Goal: Find contact information: Find contact information

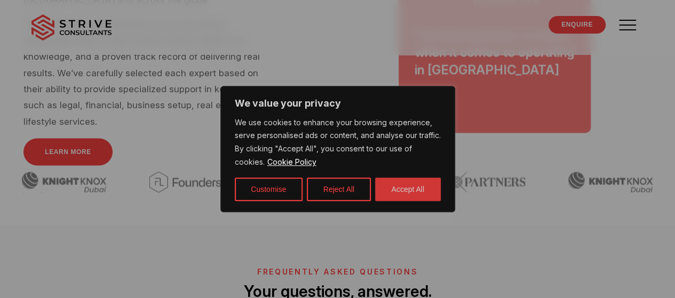
click at [415, 185] on button "Accept All" at bounding box center [408, 189] width 66 height 23
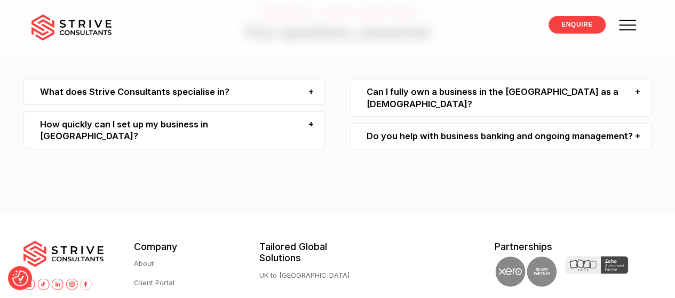
scroll to position [3178, 0]
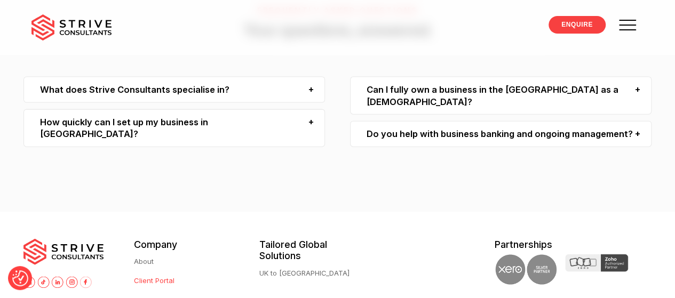
click at [147, 275] on link "Client Portal" at bounding box center [154, 280] width 41 height 11
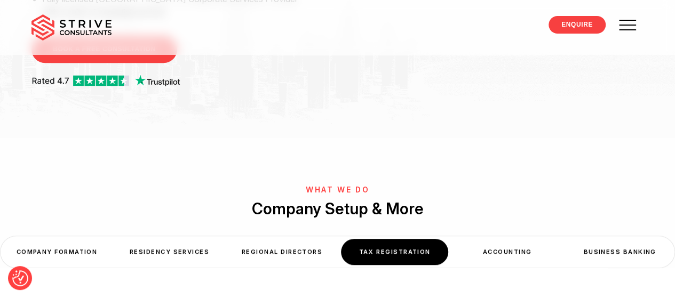
scroll to position [259, 0]
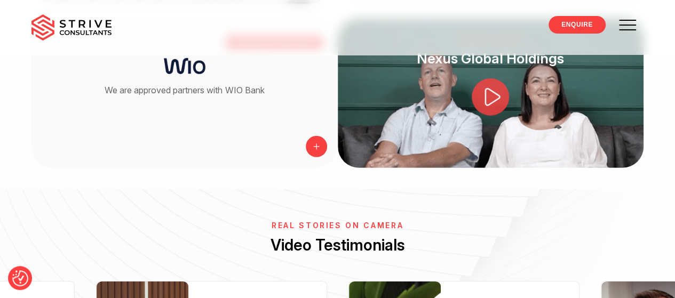
scroll to position [1509, 0]
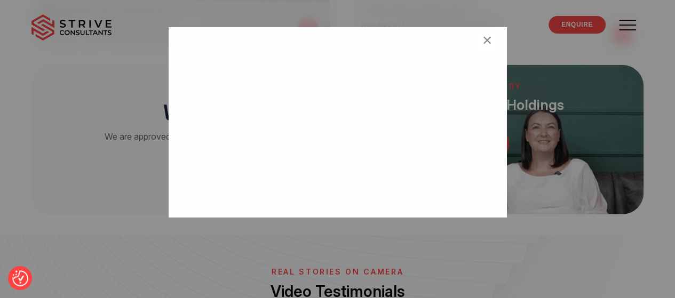
scroll to position [68, 0]
click at [482, 38] on span "×" at bounding box center [487, 41] width 10 height 21
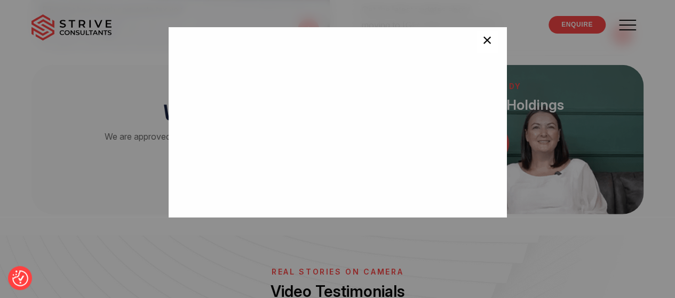
click at [485, 49] on button "×" at bounding box center [486, 41] width 21 height 21
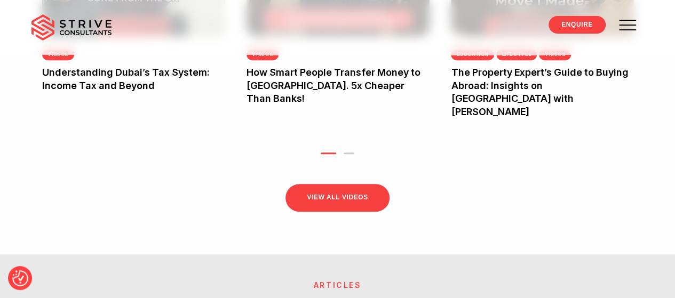
scroll to position [2261, 0]
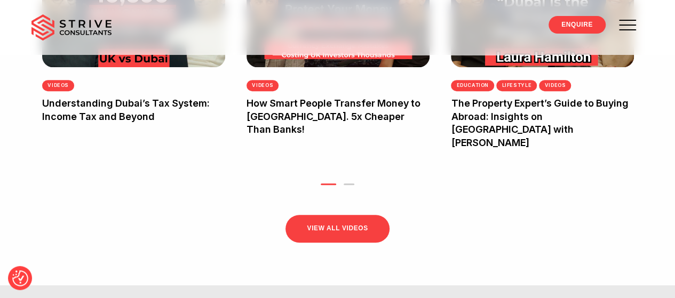
click at [0, 0] on link "Regional Directors" at bounding box center [0, 0] width 0 height 0
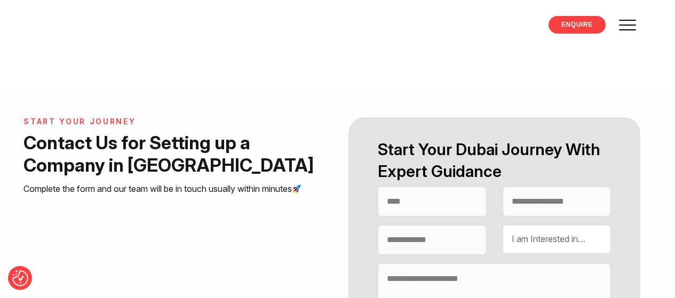
select select "Contact form"
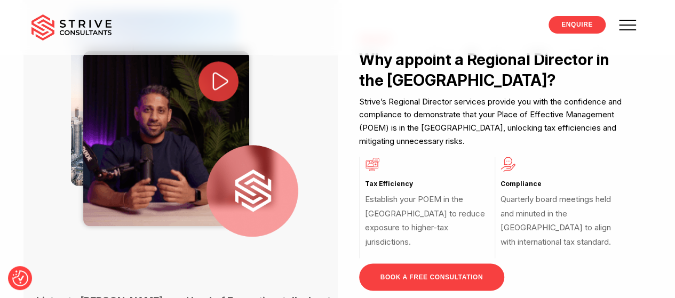
scroll to position [679, 0]
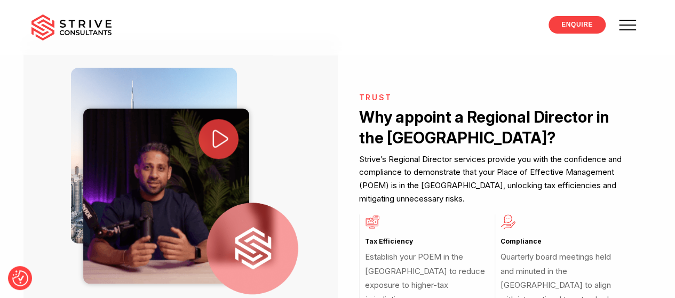
drag, startPoint x: 0, startPoint y: 0, endPoint x: 679, endPoint y: 66, distance: 682.6
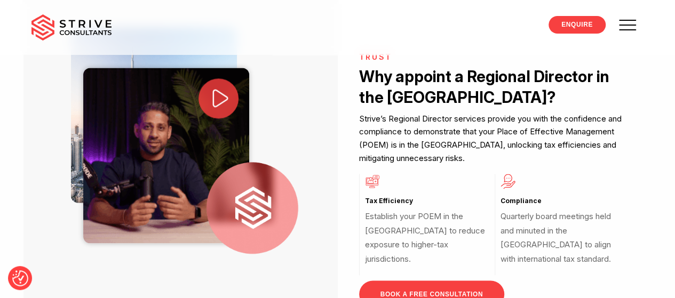
scroll to position [681, 0]
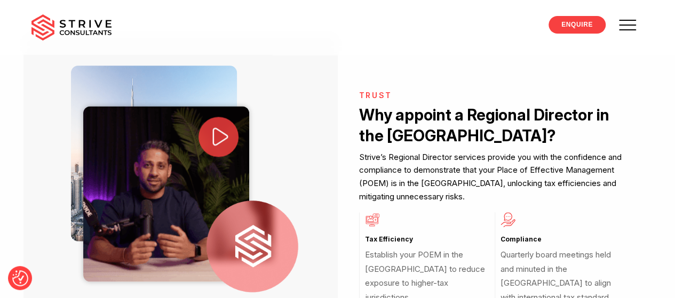
click at [228, 146] on icon at bounding box center [220, 136] width 15 height 18
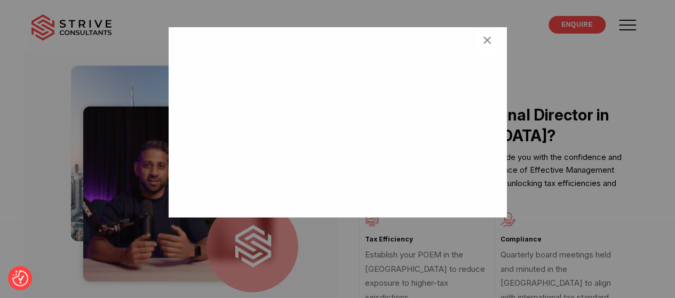
click at [498, 14] on div "×" at bounding box center [337, 149] width 675 height 298
click at [482, 42] on span "×" at bounding box center [487, 41] width 10 height 21
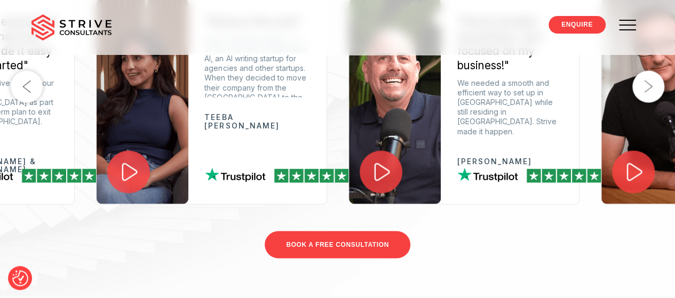
scroll to position [2932, 0]
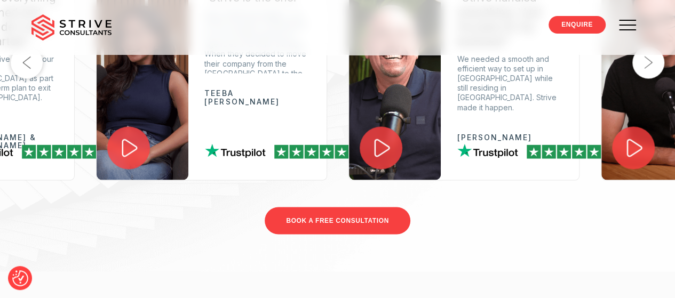
drag, startPoint x: 646, startPoint y: 241, endPoint x: 642, endPoint y: 289, distance: 48.2
click at [642, 261] on div "Real Stories on Camera Video Testimonials Previous "Strive made the headaches g…" at bounding box center [337, 87] width 675 height 347
drag, startPoint x: 642, startPoint y: 289, endPoint x: 662, endPoint y: 114, distance: 176.5
click at [662, 114] on div "Real Stories on Camera Video Testimonials Previous "Strive made the headaches g…" at bounding box center [337, 87] width 675 height 347
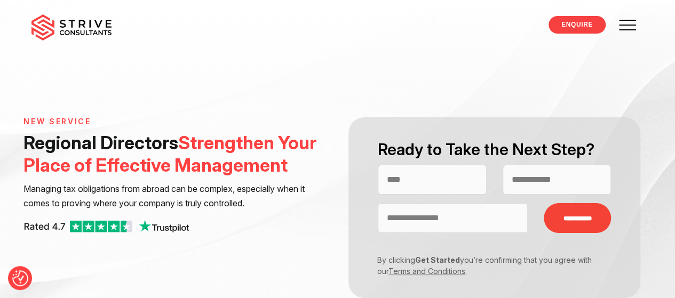
click at [0, 0] on span "VAT" at bounding box center [0, 0] width 0 height 0
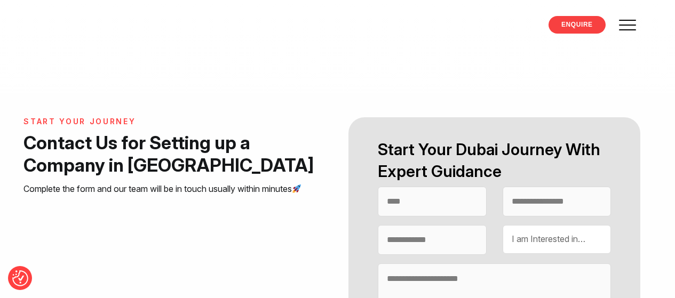
select select "Contact form"
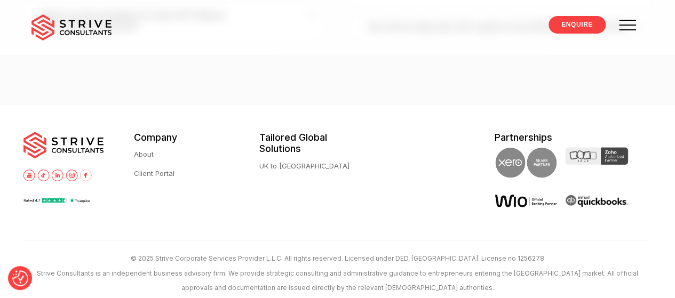
scroll to position [2466, 0]
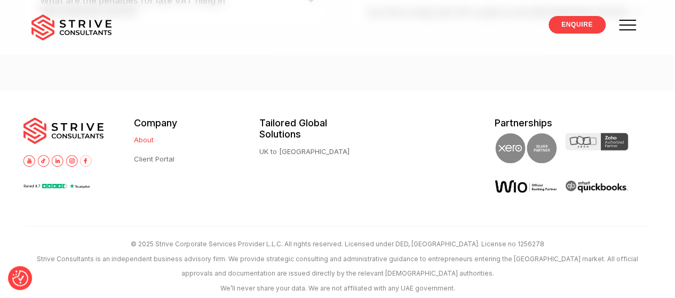
click at [134, 146] on link "About" at bounding box center [144, 139] width 20 height 11
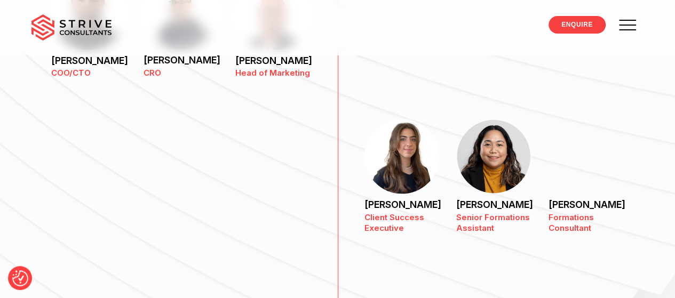
scroll to position [1010, 0]
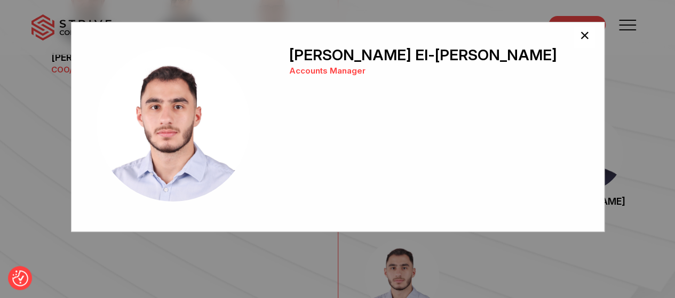
click at [582, 33] on span "×" at bounding box center [584, 37] width 10 height 21
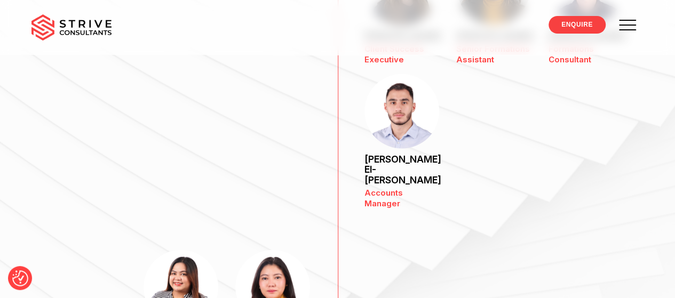
scroll to position [1372, 0]
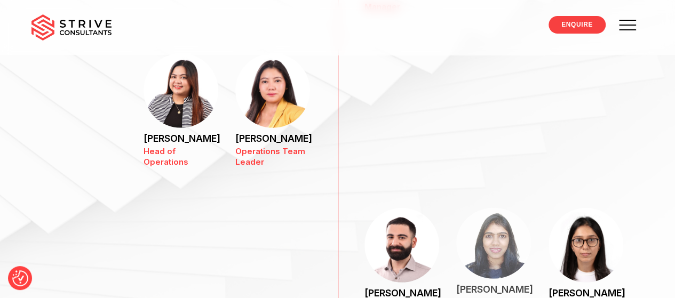
click at [456, 284] on p "Shruti jhunjhunwala" at bounding box center [493, 289] width 75 height 11
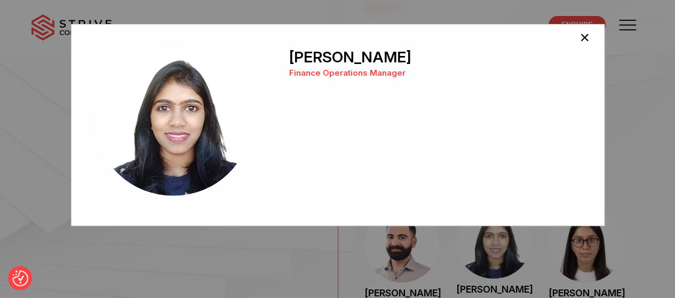
click at [579, 43] on span "×" at bounding box center [584, 39] width 10 height 21
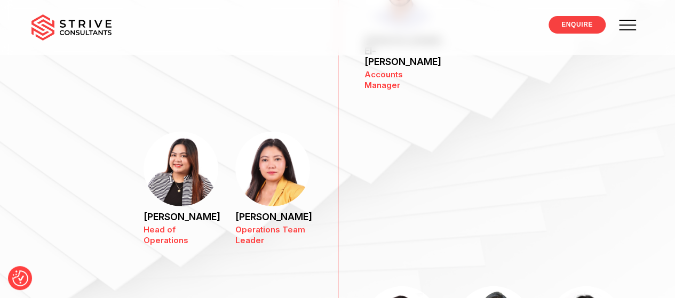
scroll to position [1287, 0]
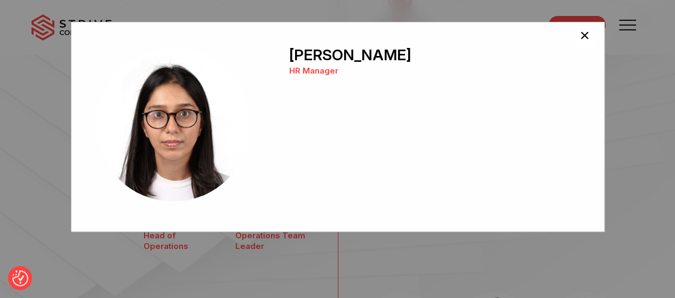
click at [584, 34] on span "×" at bounding box center [584, 37] width 10 height 21
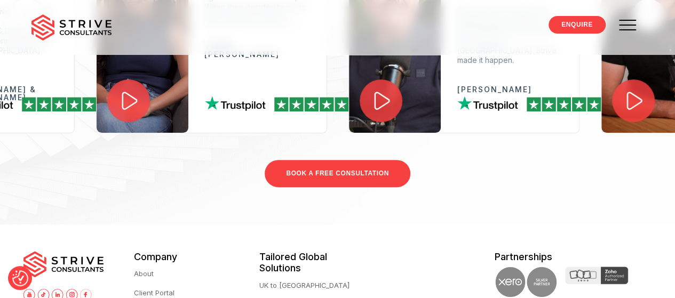
scroll to position [0, 0]
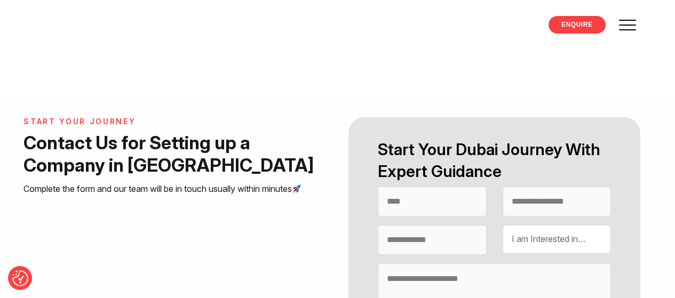
select select "Contact form"
